Goal: Information Seeking & Learning: Check status

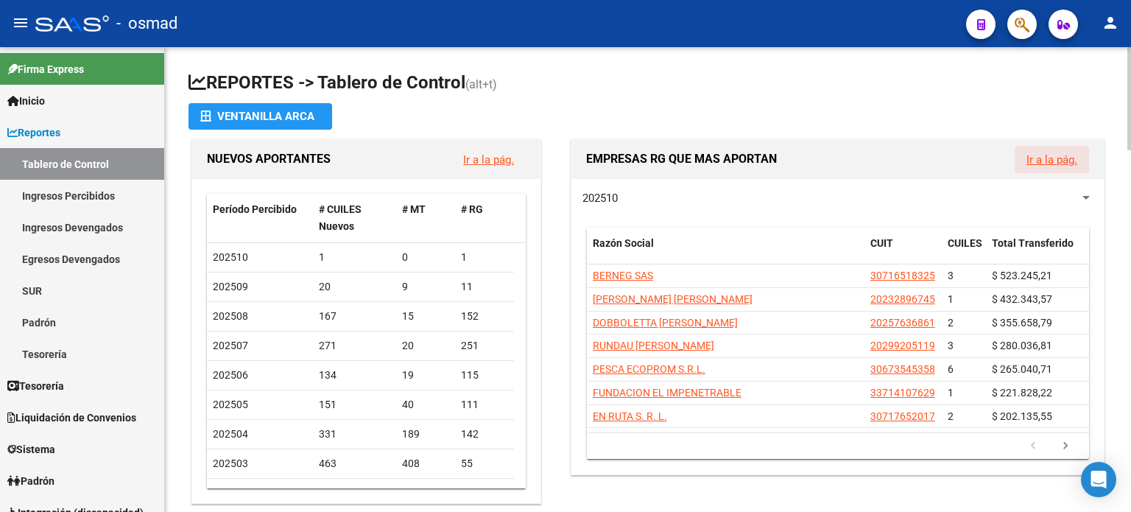
click at [1053, 161] on link "Ir a la pág." at bounding box center [1052, 159] width 51 height 13
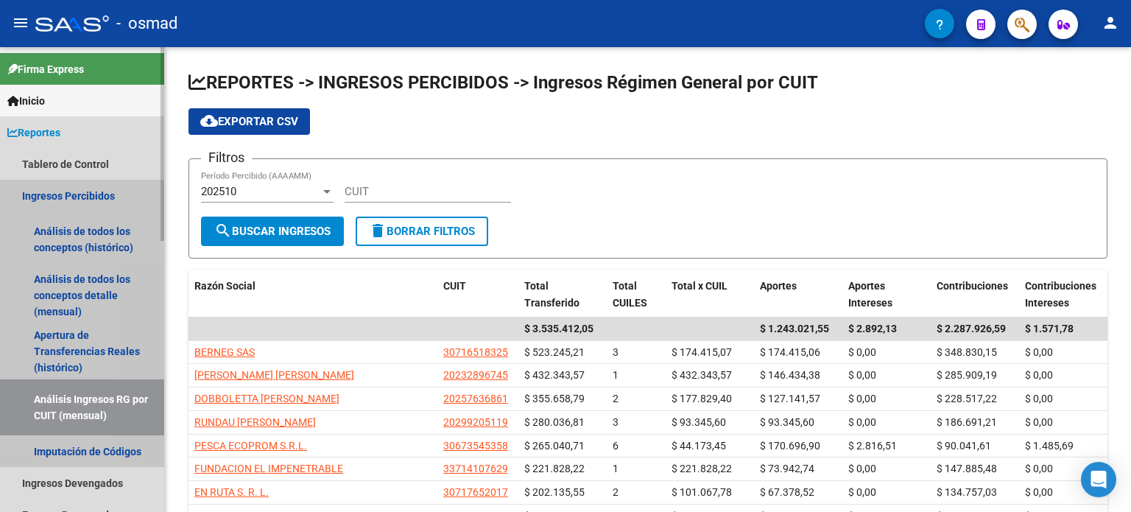
click at [40, 191] on link "Ingresos Percibidos" at bounding box center [82, 196] width 164 height 32
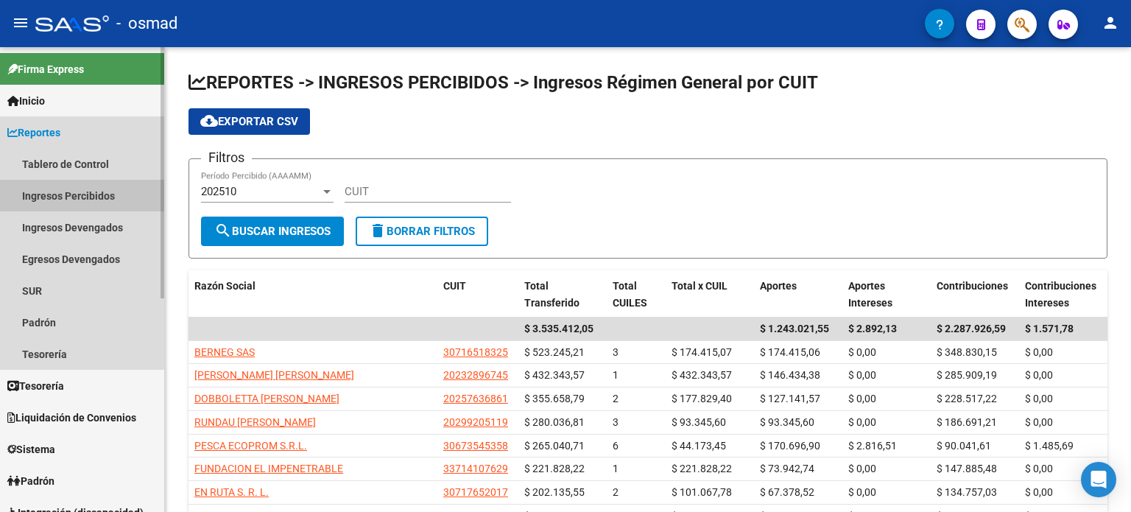
click at [40, 191] on link "Ingresos Percibidos" at bounding box center [82, 196] width 164 height 32
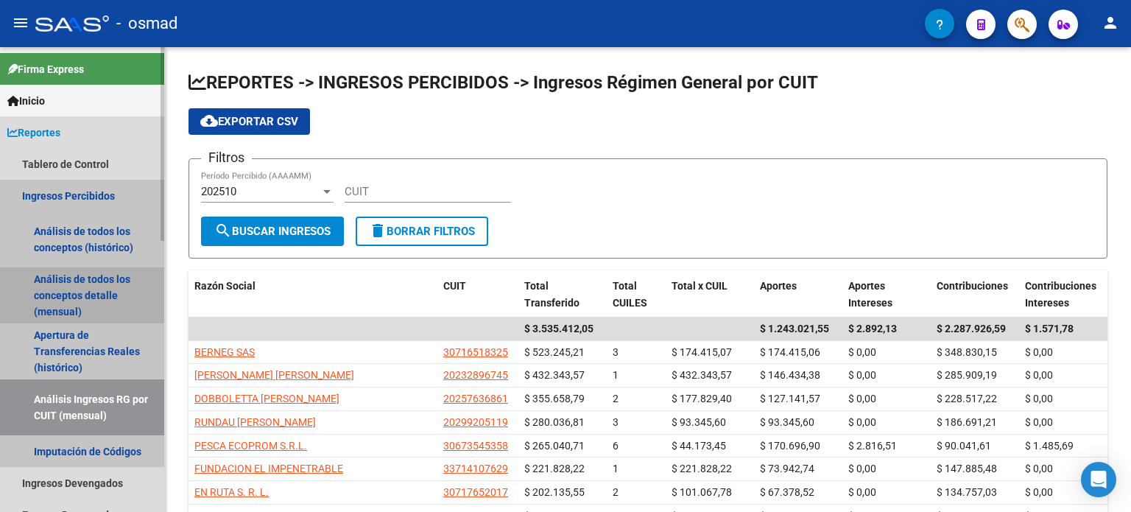
click at [71, 293] on link "Análisis de todos los conceptos detalle (mensual)" at bounding box center [82, 295] width 164 height 56
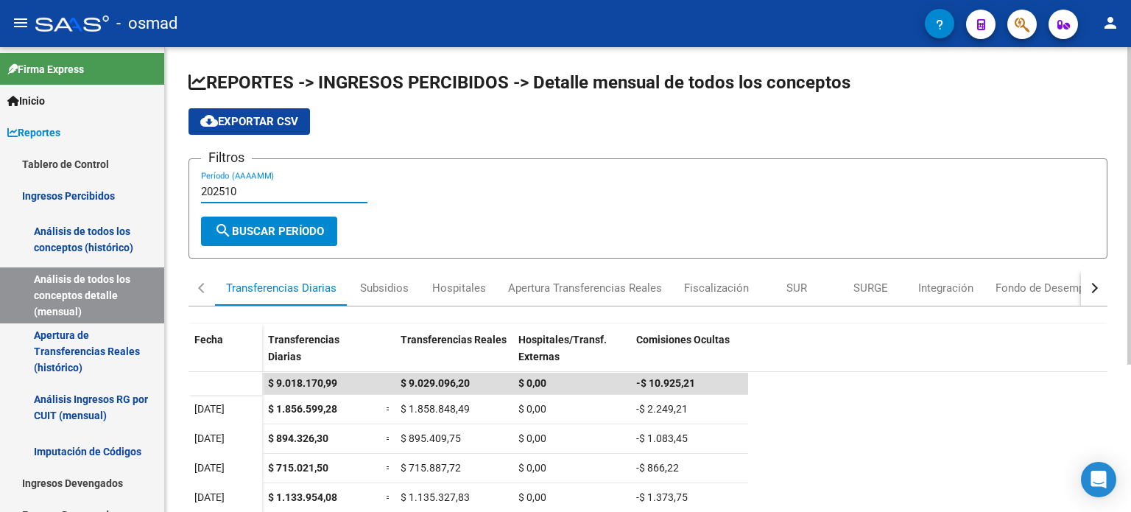
click at [259, 187] on input "202510" at bounding box center [284, 191] width 166 height 13
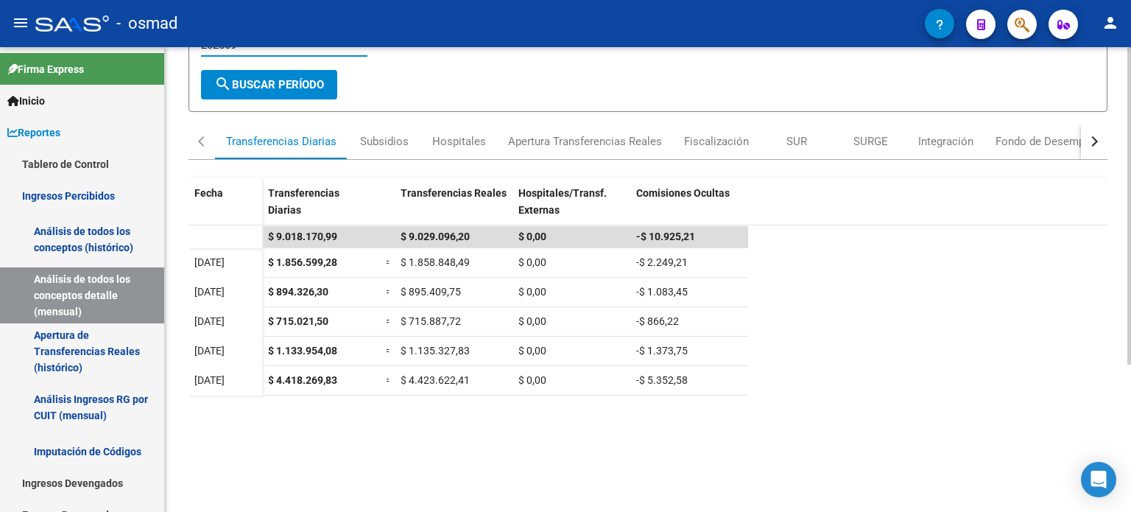
scroll to position [147, 0]
type input "202509"
click at [289, 79] on span "search Buscar Período" at bounding box center [269, 83] width 110 height 13
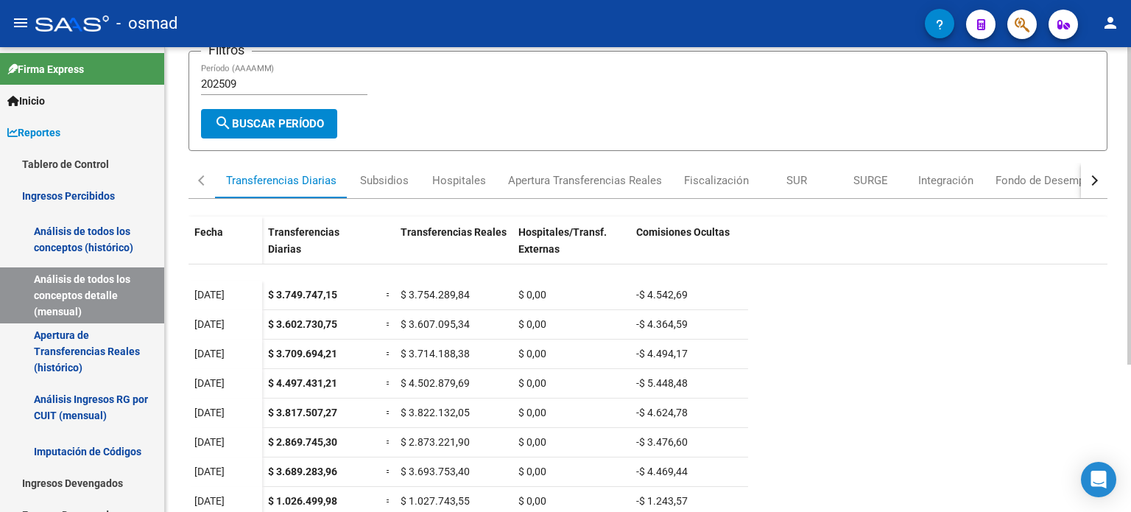
scroll to position [0, 0]
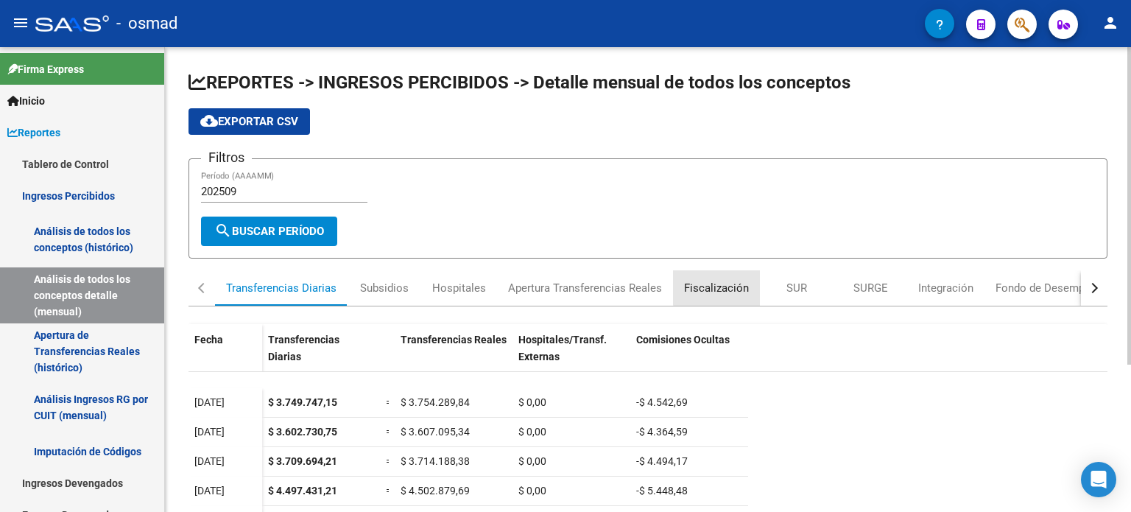
click at [723, 280] on div "Fiscalización" at bounding box center [716, 288] width 65 height 16
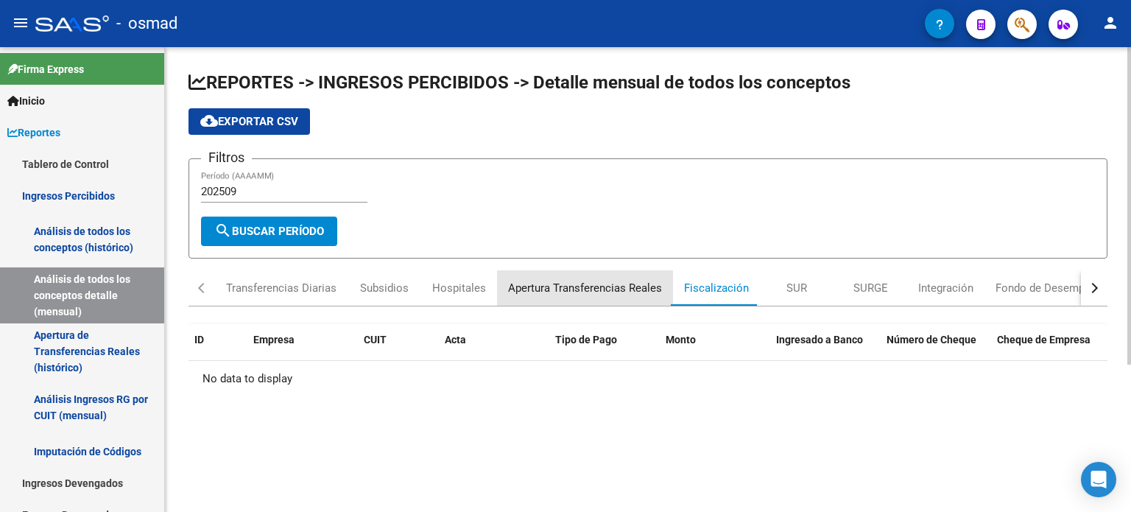
click at [594, 286] on div "Apertura Transferencias Reales" at bounding box center [585, 288] width 154 height 16
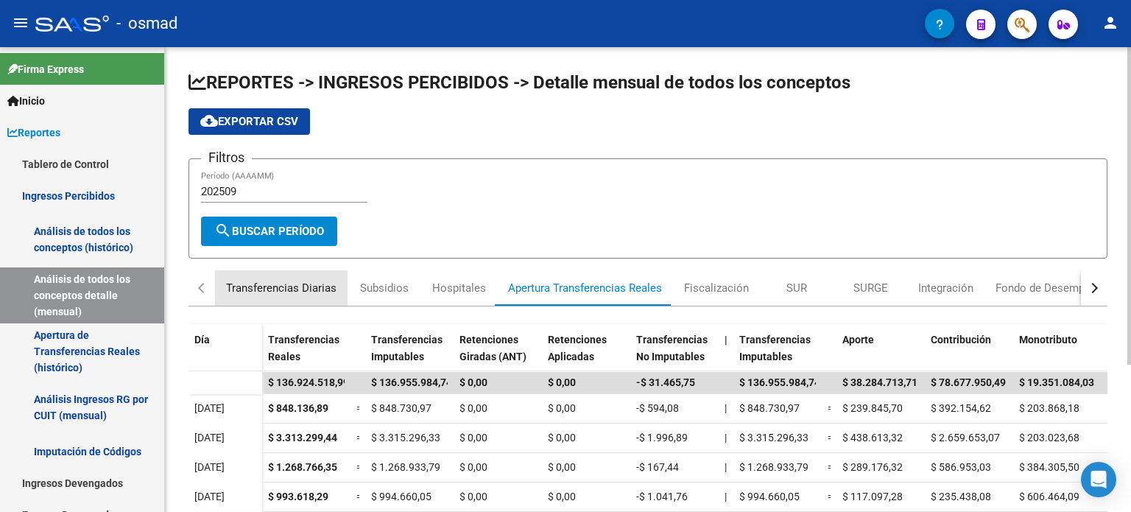
click at [292, 284] on div "Transferencias Diarias" at bounding box center [281, 288] width 110 height 16
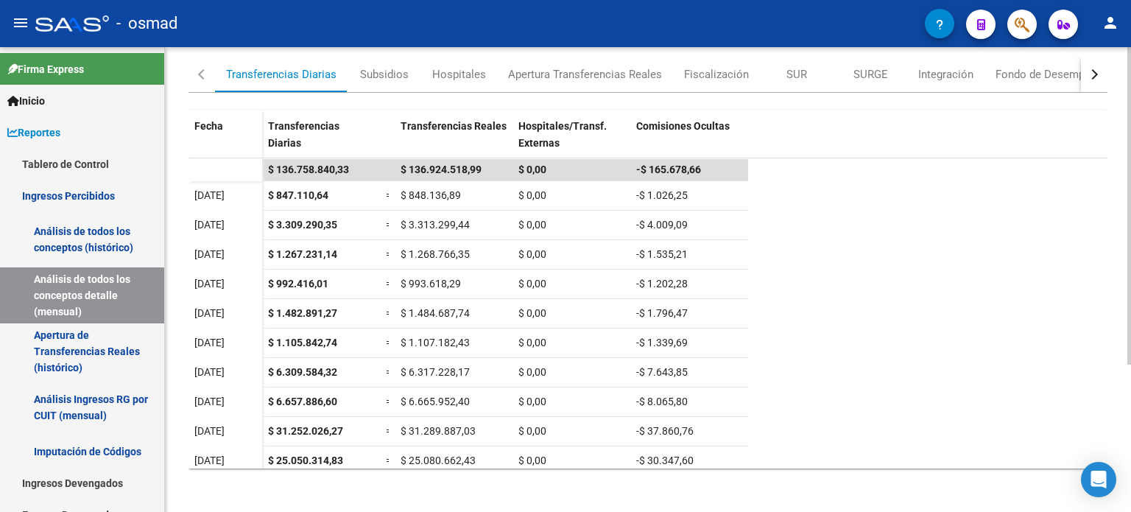
scroll to position [215, 0]
click at [1116, 471] on div "REPORTES -> INGRESOS PERCIBIDOS -> Detalle mensual de todos los conceptos cloud…" at bounding box center [650, 173] width 970 height 682
click at [380, 66] on div "Subsidios" at bounding box center [384, 73] width 49 height 16
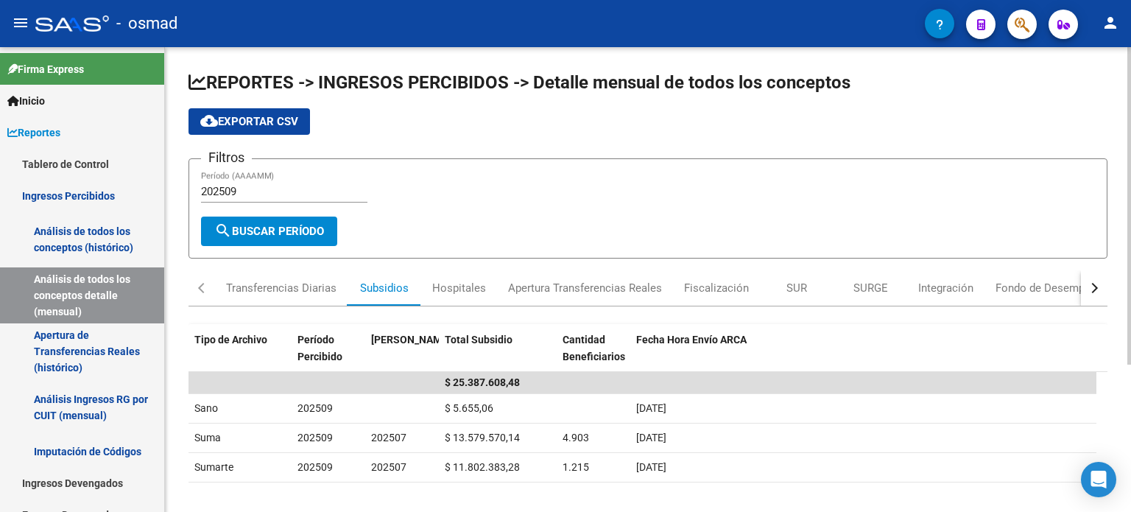
scroll to position [74, 0]
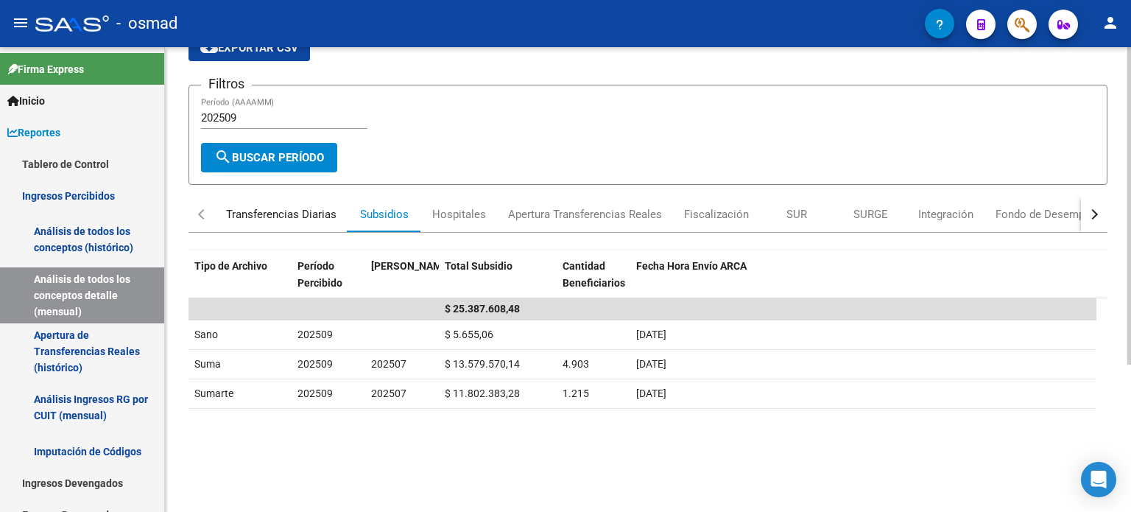
click at [260, 212] on div "Transferencias Diarias" at bounding box center [281, 214] width 110 height 16
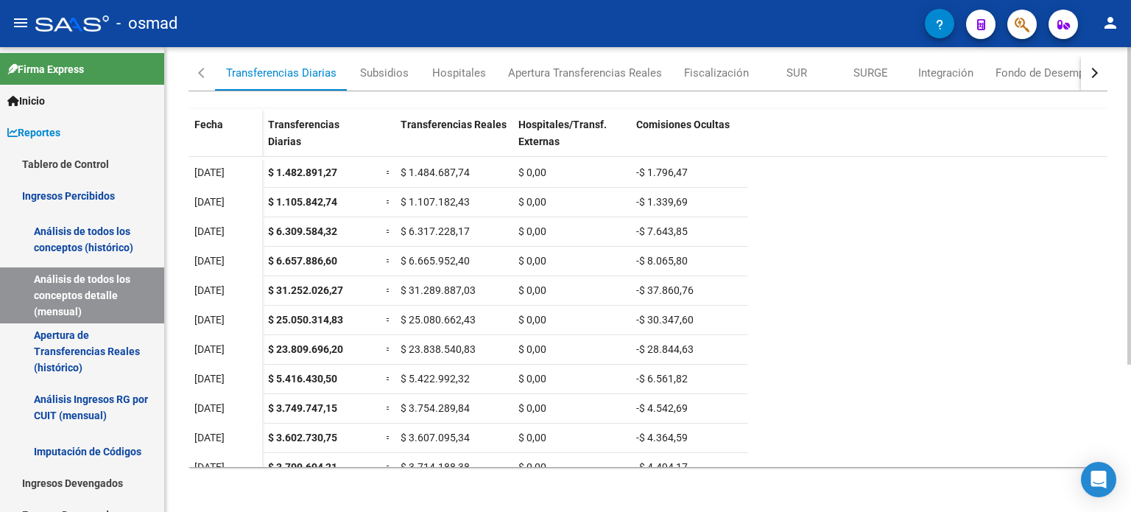
scroll to position [0, 0]
